Goal: Information Seeking & Learning: Learn about a topic

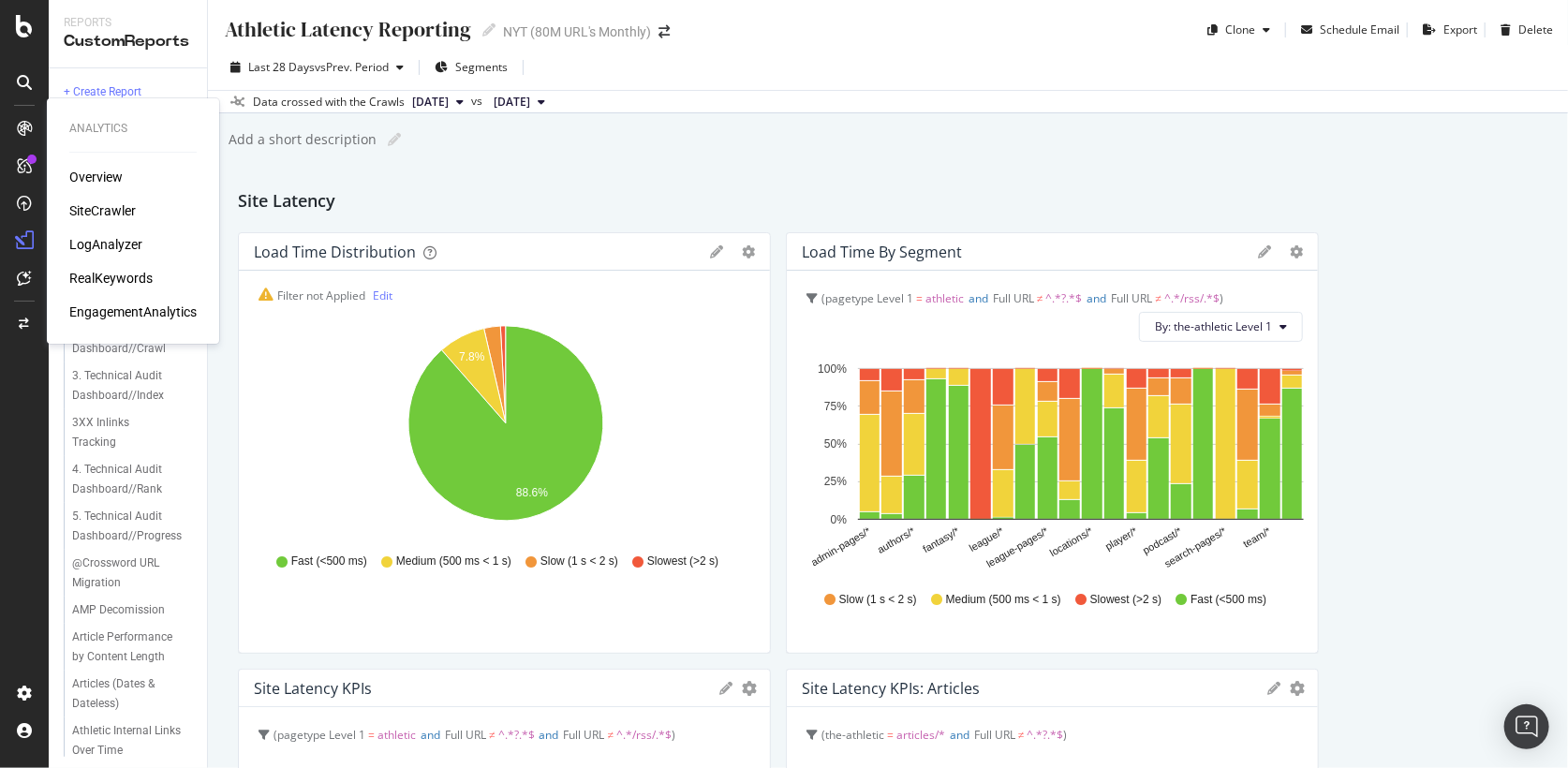
click at [93, 209] on div "SiteCrawler" at bounding box center [102, 210] width 66 height 18
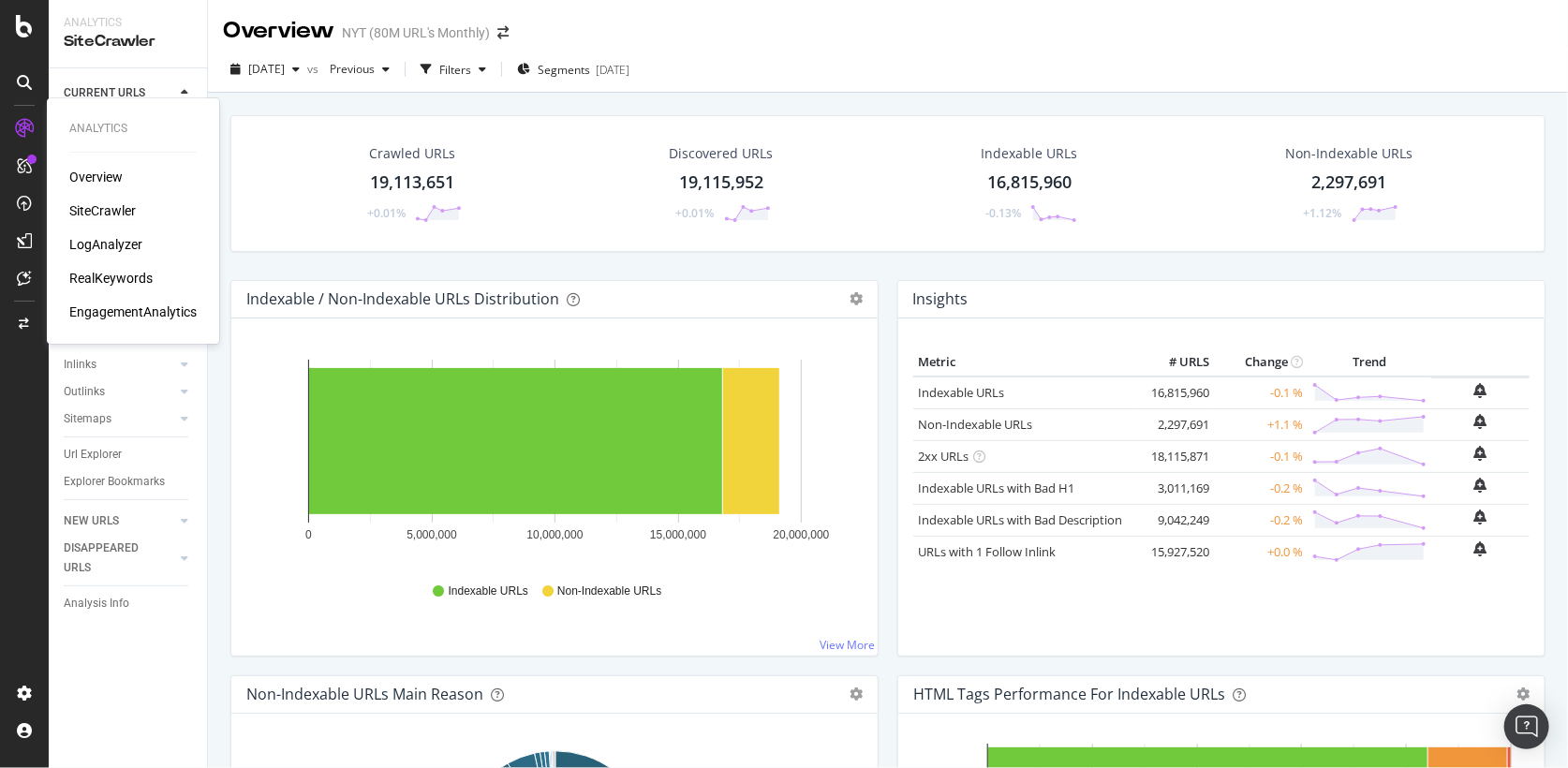
click at [115, 209] on div "SiteCrawler" at bounding box center [102, 210] width 66 height 18
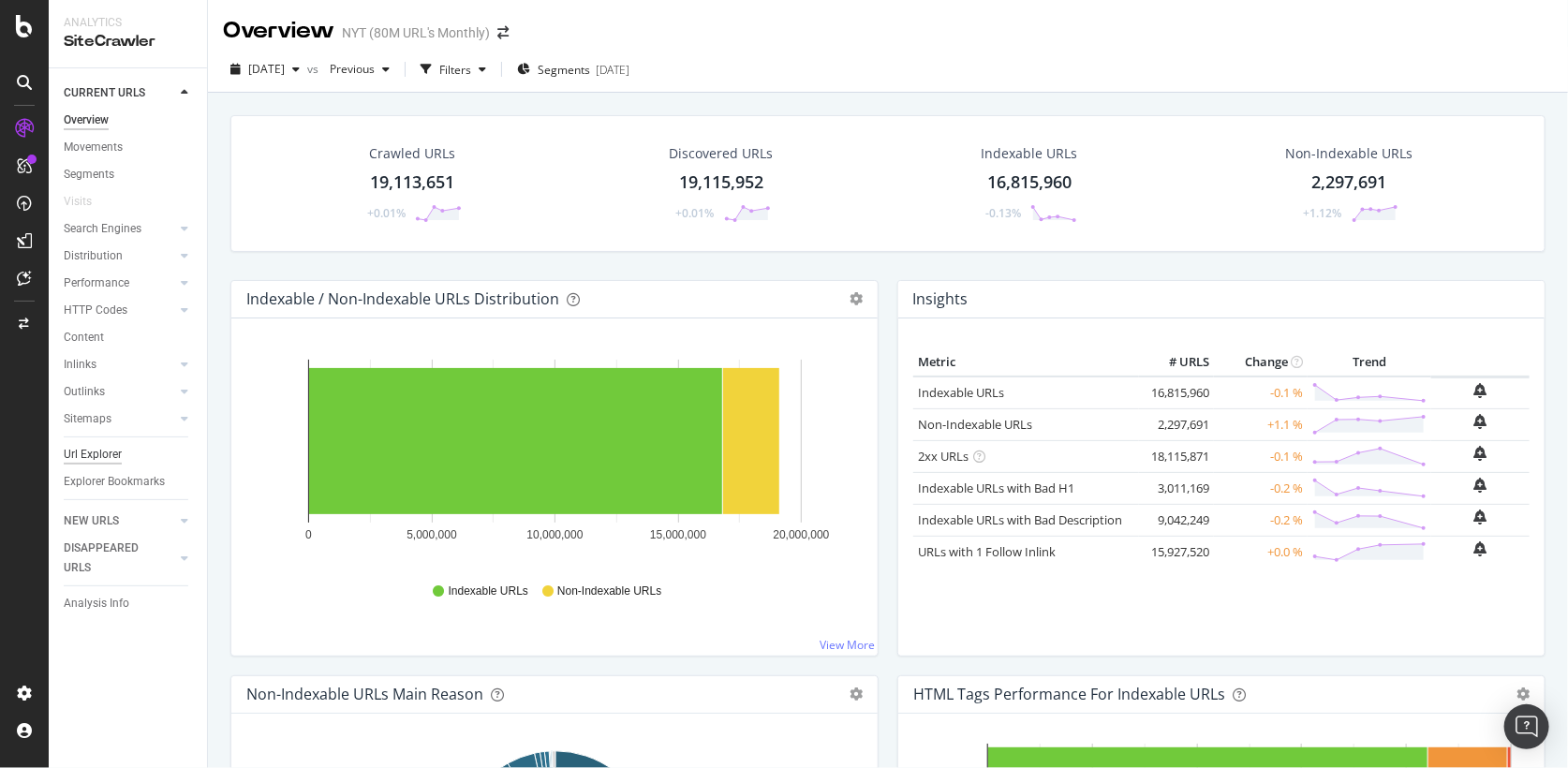
click at [93, 458] on div "Url Explorer" at bounding box center [93, 455] width 58 height 19
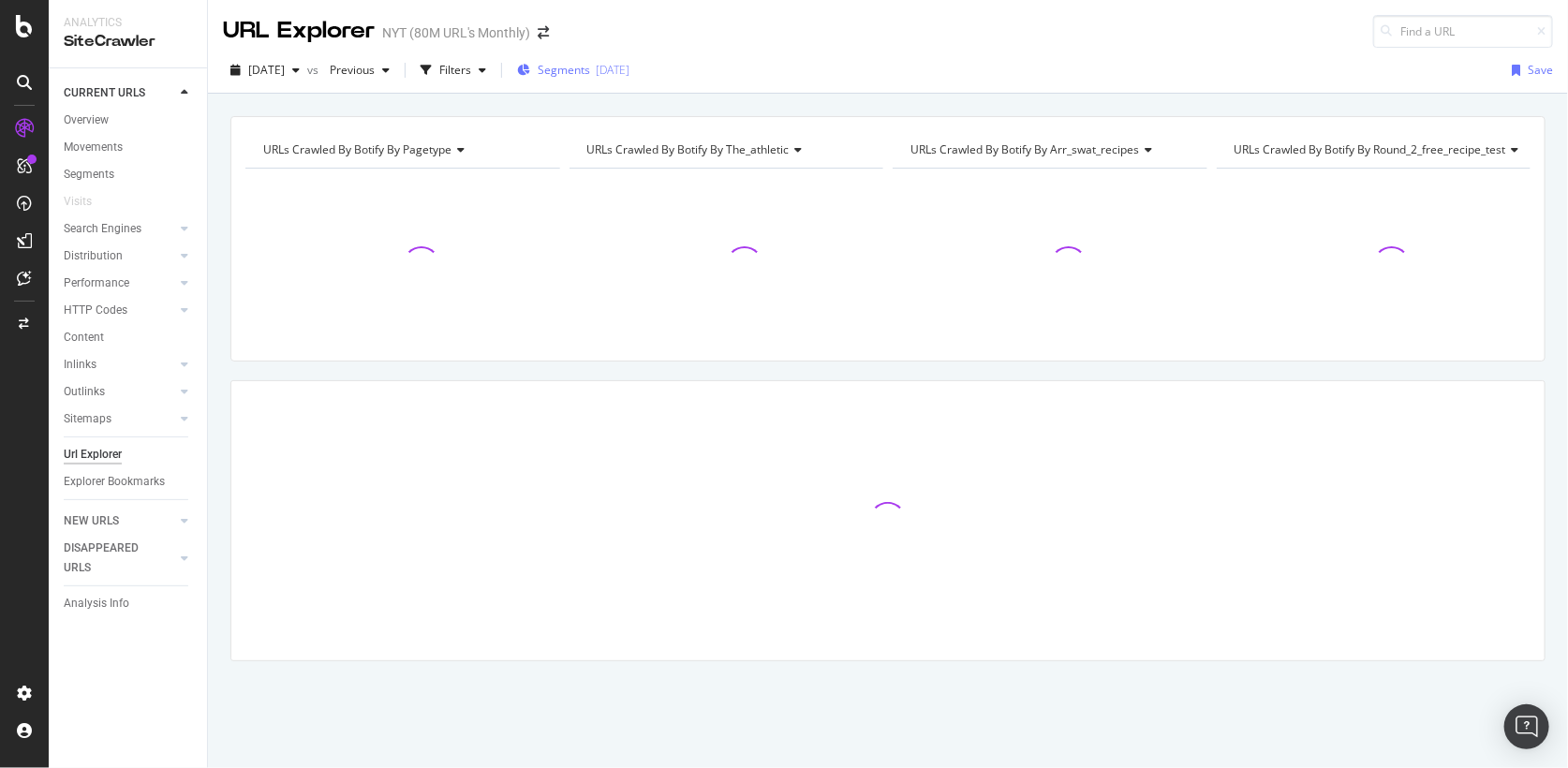
click at [629, 73] on div "Segments [DATE]" at bounding box center [573, 69] width 112 height 16
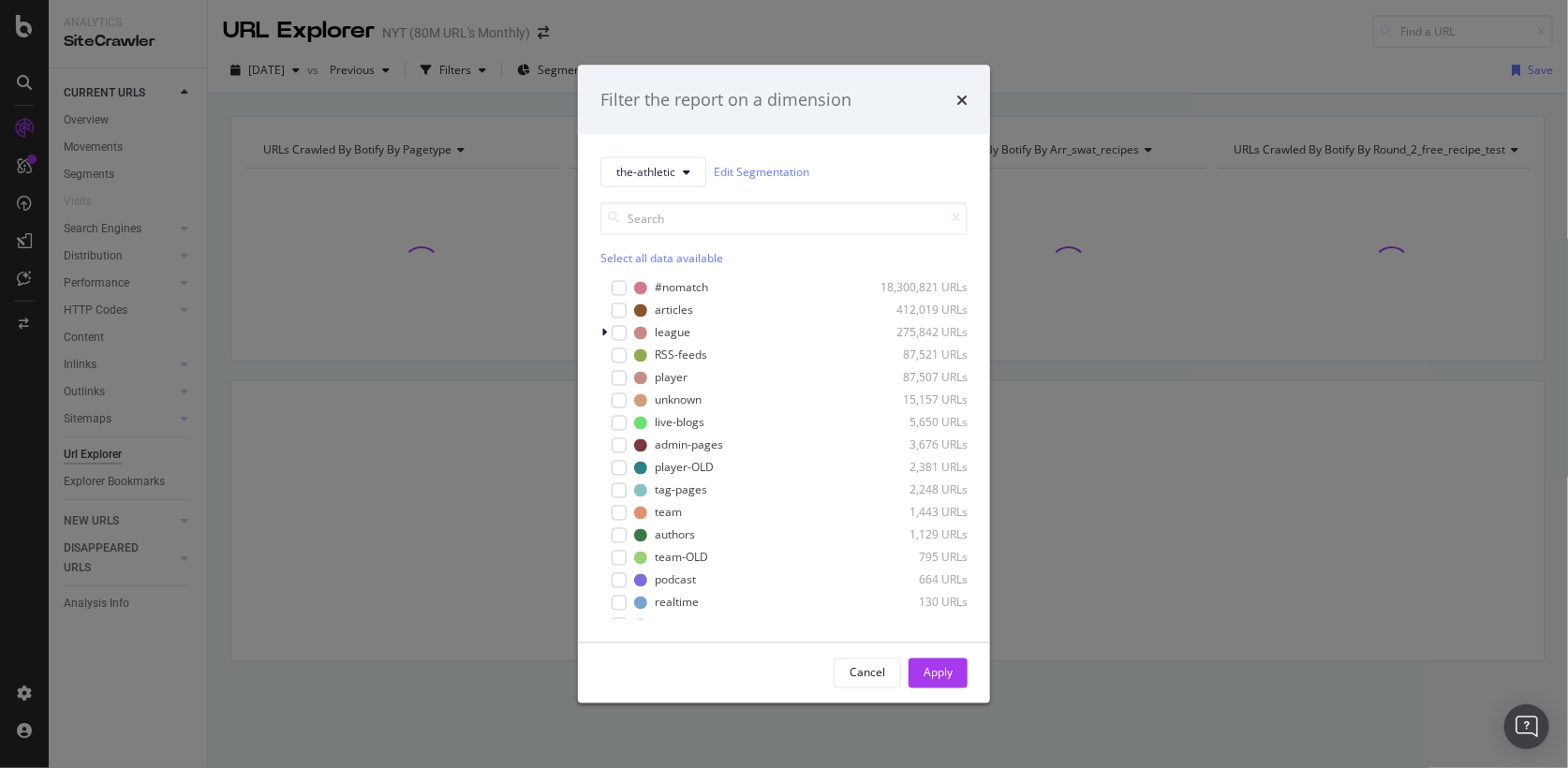
click at [636, 241] on div "Select all data available" at bounding box center [784, 233] width 367 height 63
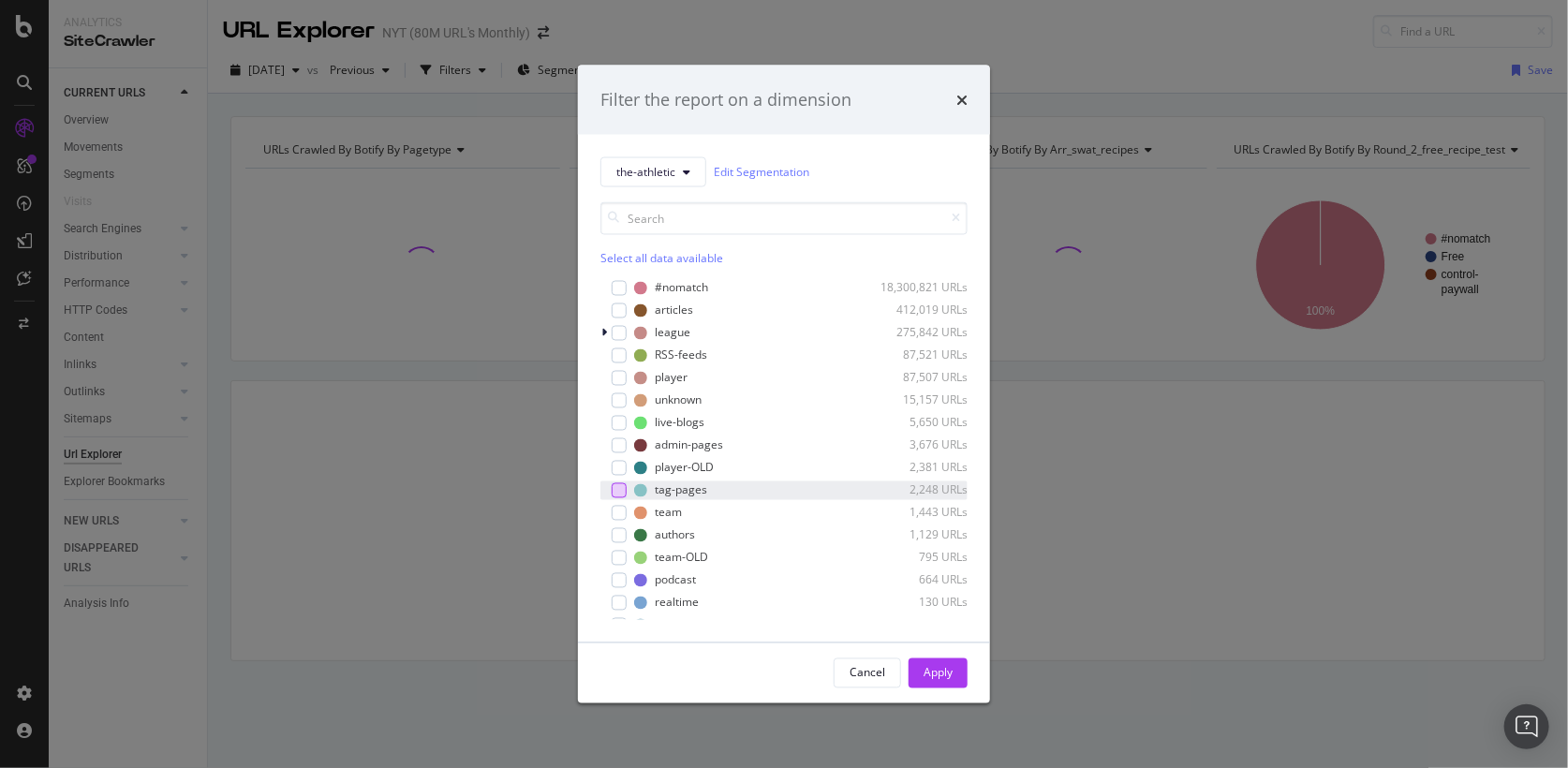
click at [620, 487] on div "modal" at bounding box center [618, 489] width 15 height 15
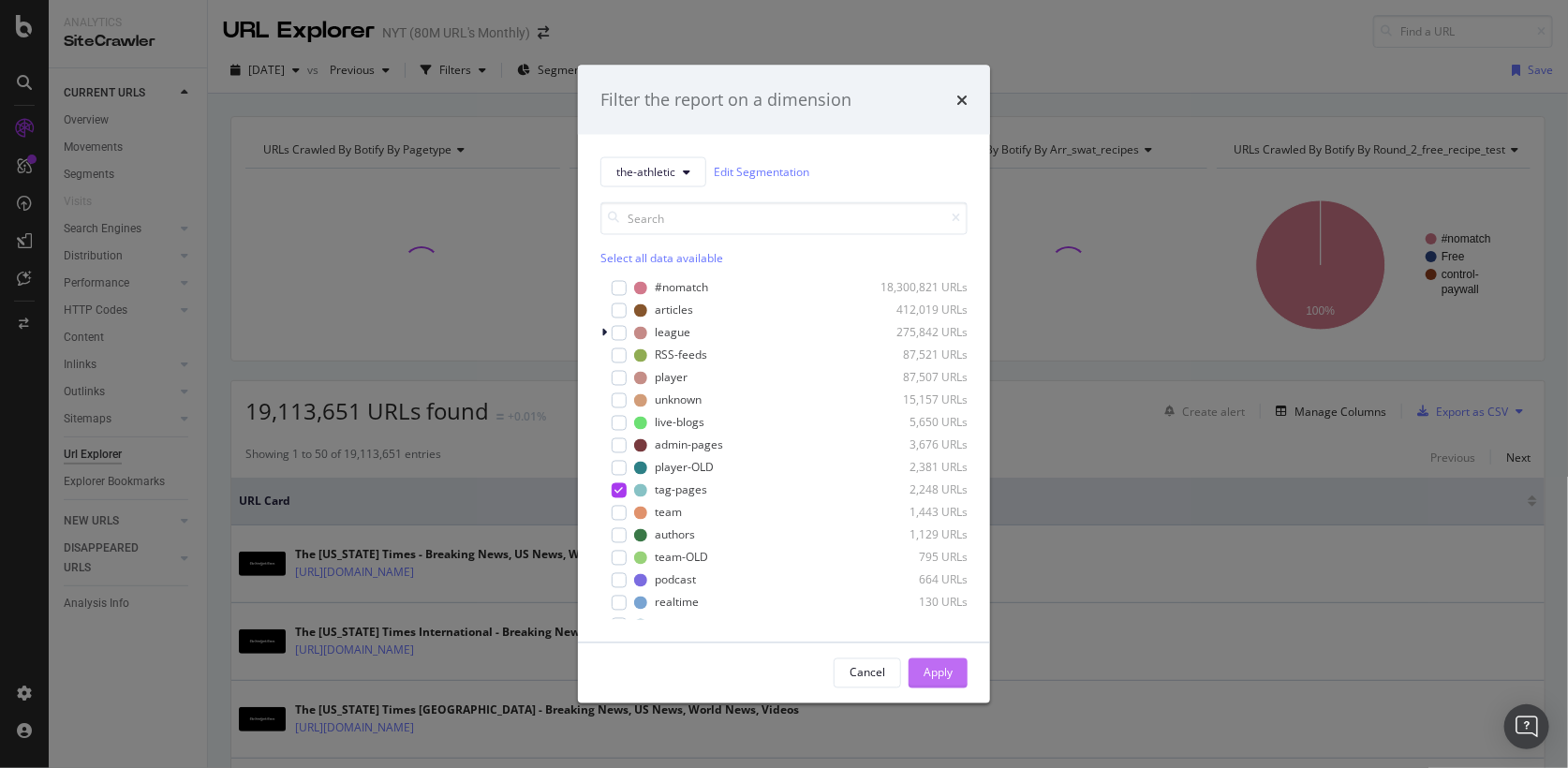
click at [935, 673] on div "Apply" at bounding box center [938, 673] width 29 height 16
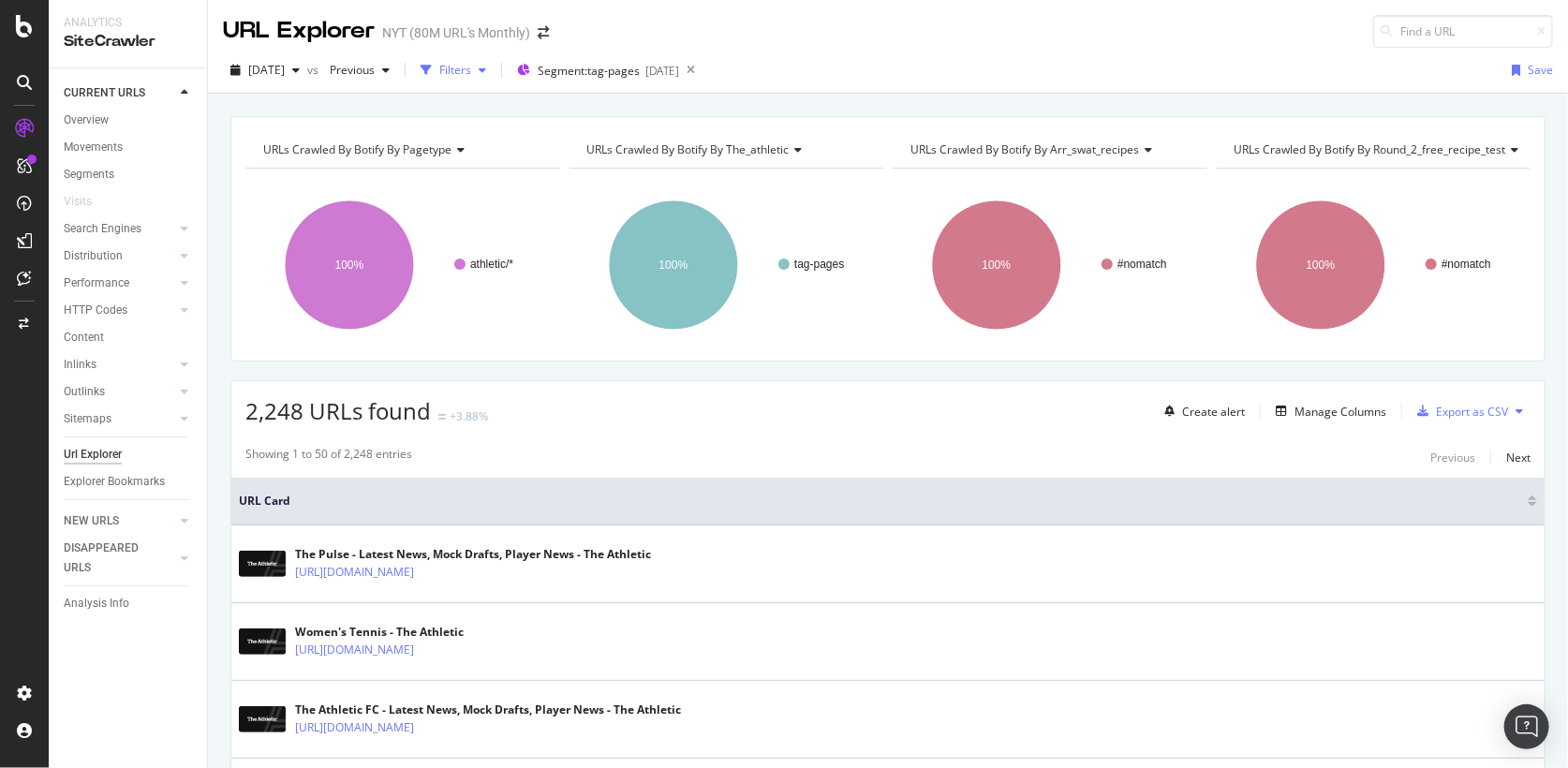
click at [494, 71] on div "button" at bounding box center [482, 70] width 22 height 12
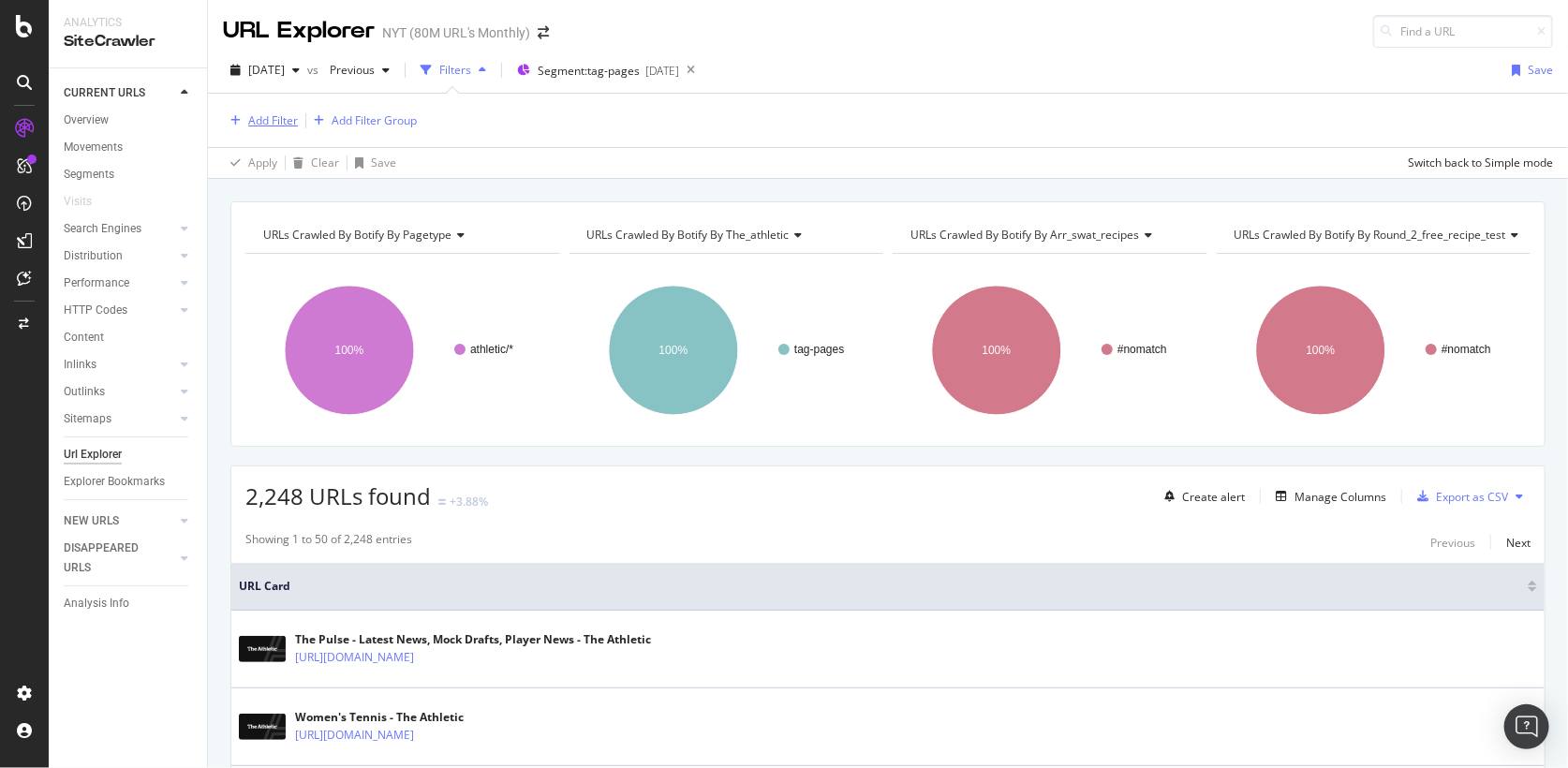
click at [288, 129] on div "Add Filter" at bounding box center [260, 121] width 75 height 20
type input "u"
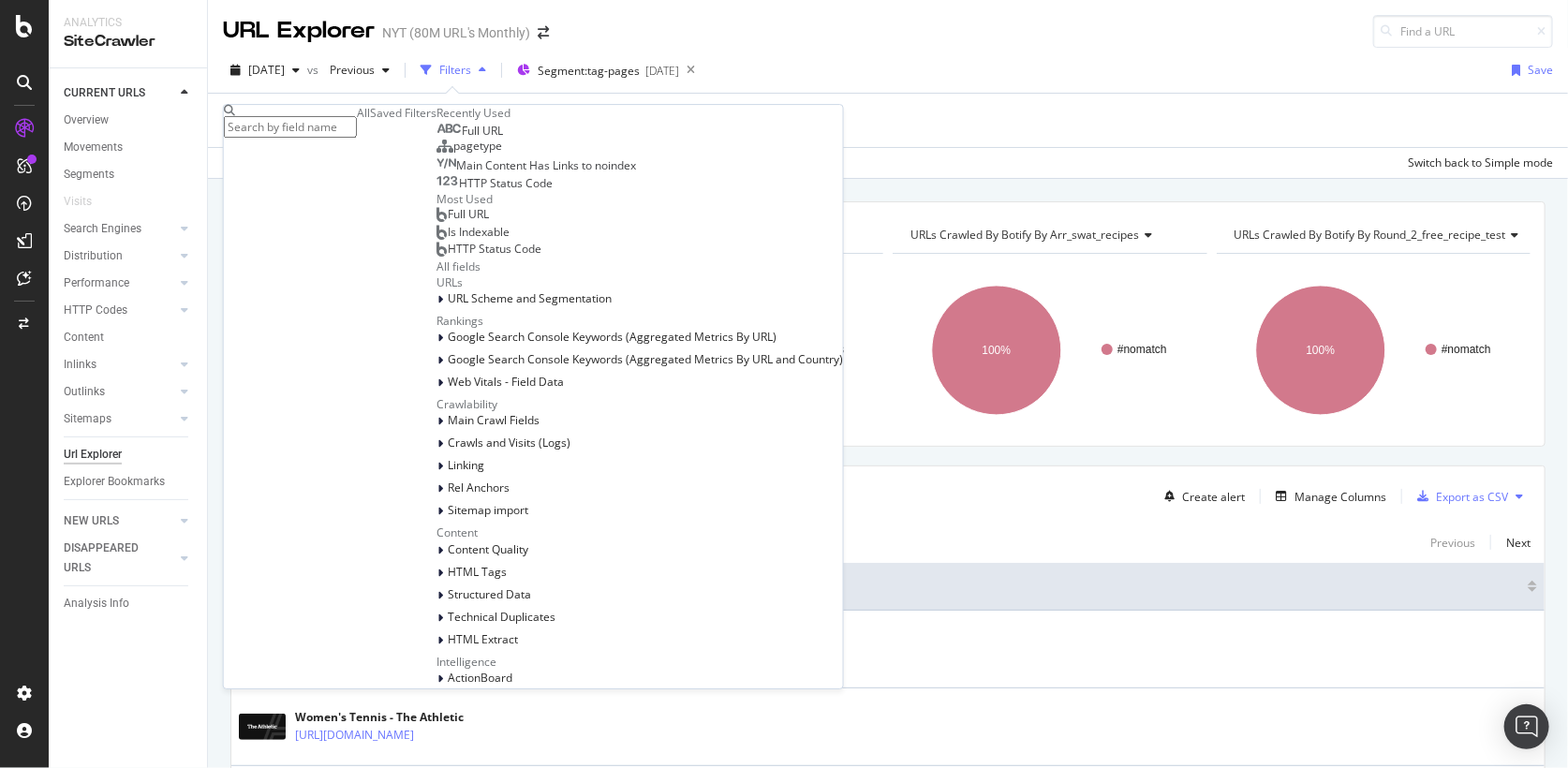
click at [603, 127] on div "Add Filter Add Filter Group" at bounding box center [888, 120] width 1330 height 54
